Goal: Use online tool/utility: Utilize a website feature to perform a specific function

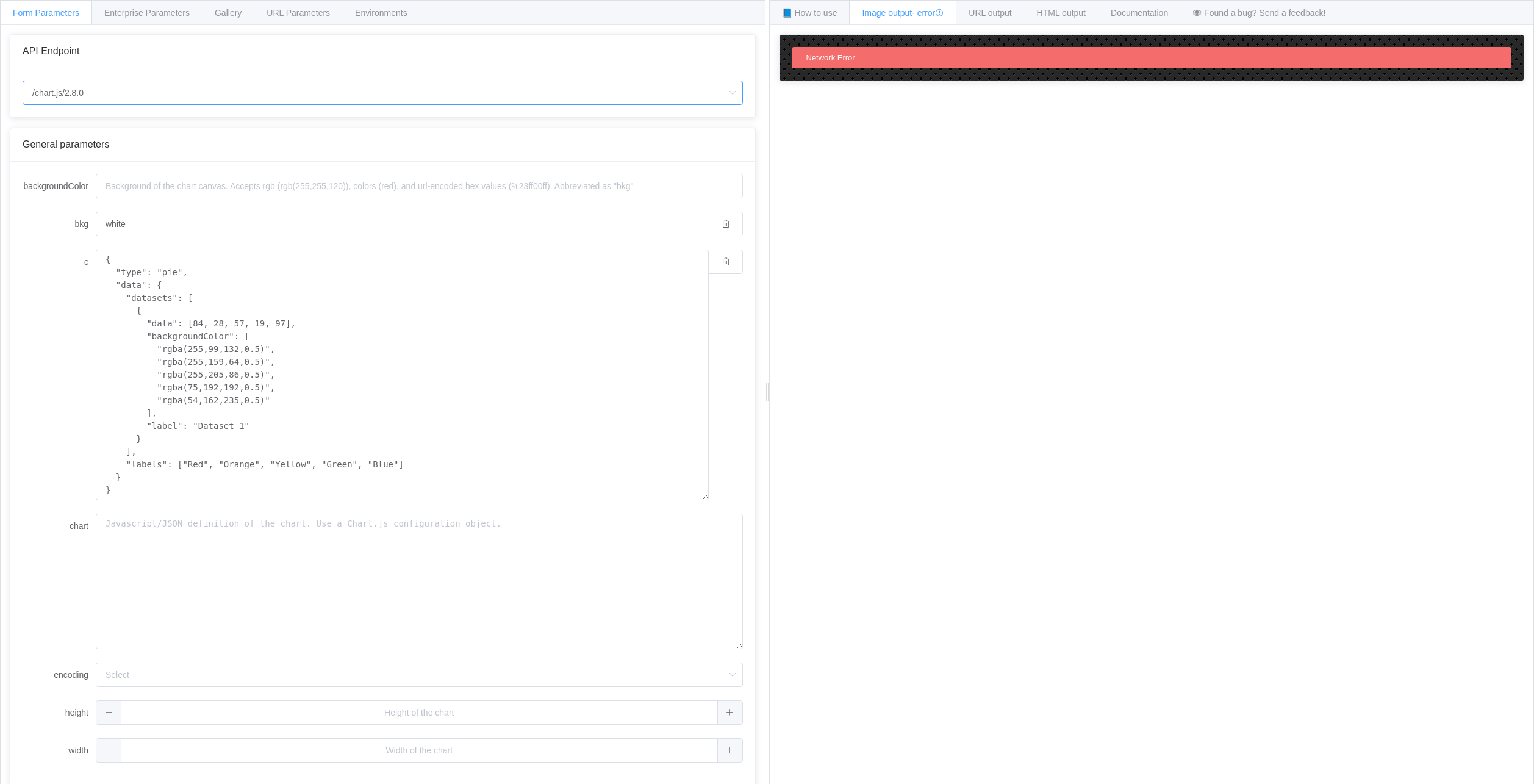
click at [125, 98] on input "/chart.js/2.8.0" at bounding box center [383, 92] width 720 height 24
click at [120, 120] on li "/chart" at bounding box center [387, 127] width 728 height 21
type input "/chart"
type input "20"
